Goal: Obtain resource: Download file/media

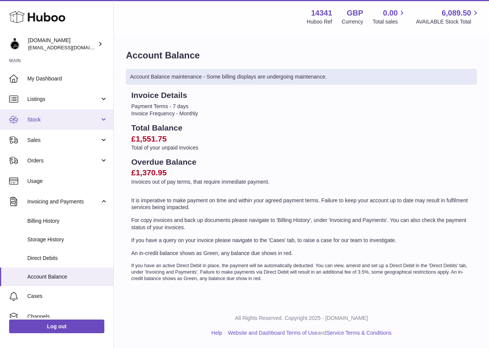
click at [39, 118] on span "Stock" at bounding box center [63, 119] width 73 height 7
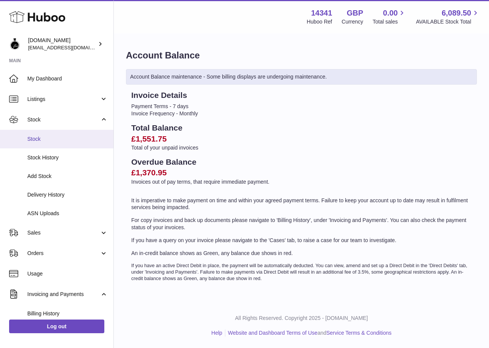
click at [33, 142] on span "Stock" at bounding box center [67, 139] width 81 height 7
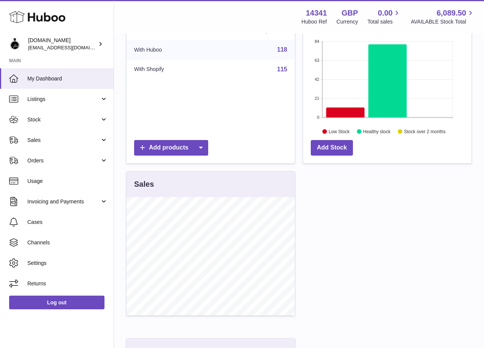
scroll to position [190, 0]
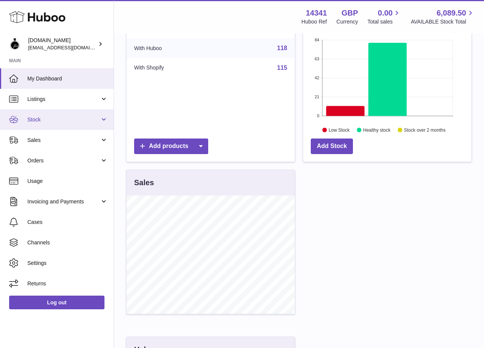
click at [89, 117] on span "Stock" at bounding box center [63, 119] width 73 height 7
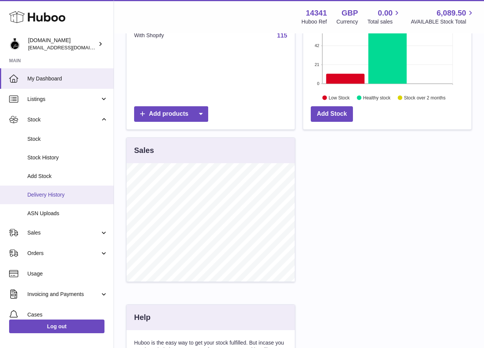
scroll to position [266, 0]
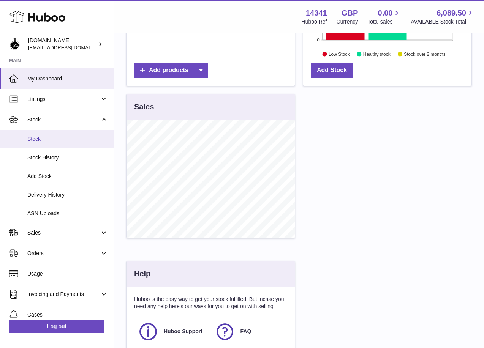
click at [37, 137] on span "Stock" at bounding box center [67, 139] width 81 height 7
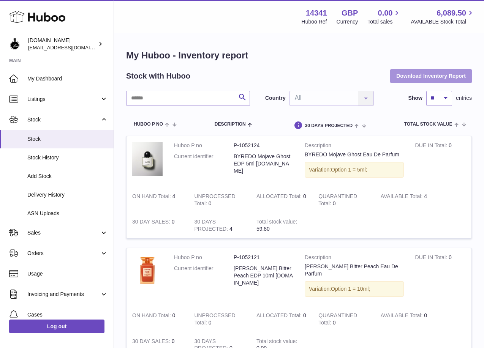
click at [453, 76] on button "Download Inventory Report" at bounding box center [431, 76] width 82 height 14
